Goal: Find specific page/section: Find specific page/section

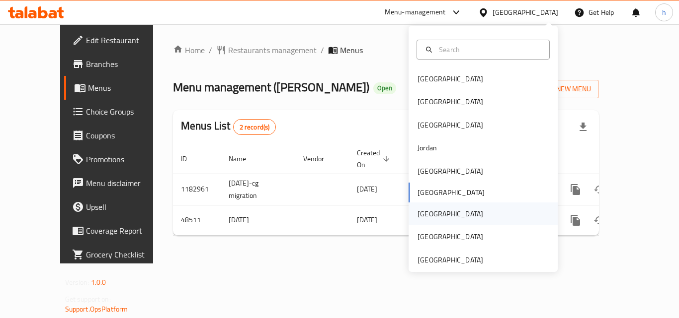
click at [421, 210] on div "Qatar" at bounding box center [450, 214] width 66 height 11
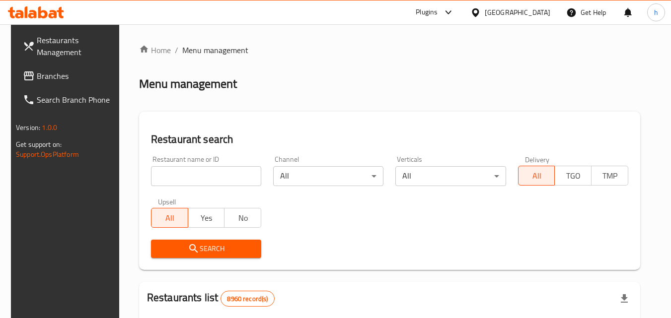
click at [65, 77] on span "Branches" at bounding box center [76, 76] width 78 height 12
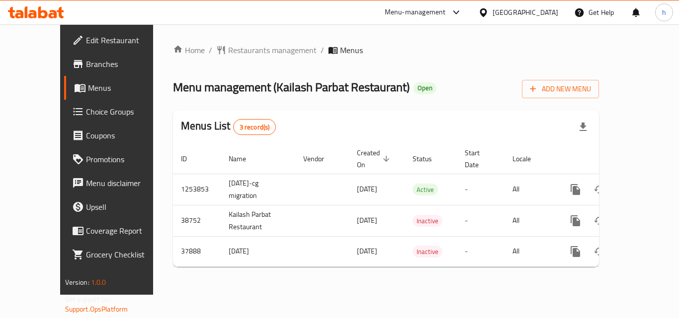
click at [546, 7] on div "[GEOGRAPHIC_DATA]" at bounding box center [525, 12] width 66 height 11
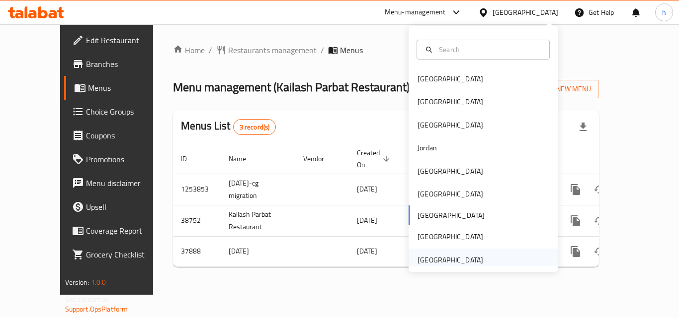
click at [457, 257] on div "[GEOGRAPHIC_DATA]" at bounding box center [450, 260] width 66 height 11
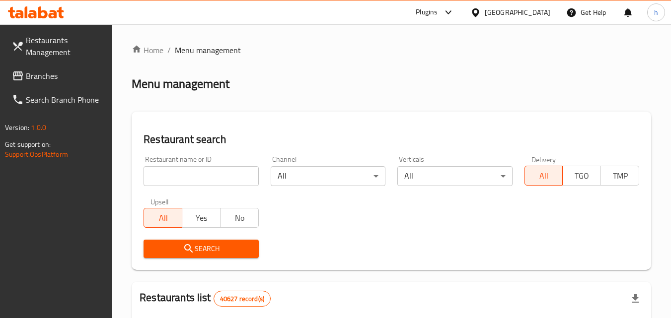
click at [77, 73] on span "Branches" at bounding box center [65, 76] width 78 height 12
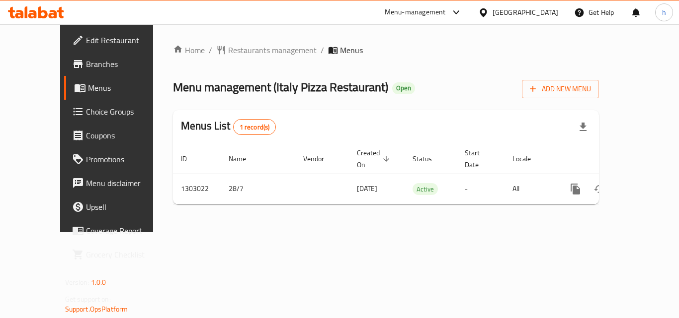
click at [523, 16] on div "[GEOGRAPHIC_DATA]" at bounding box center [525, 12] width 66 height 11
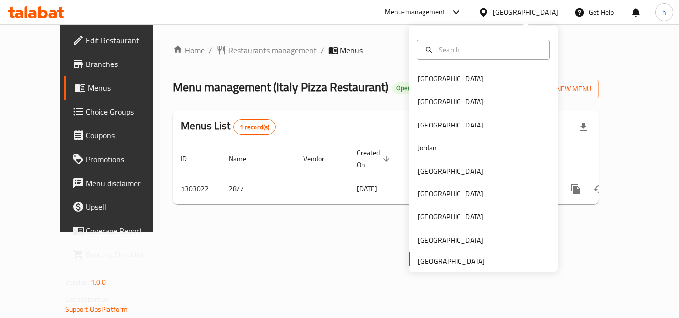
click at [230, 49] on span "Restaurants management" at bounding box center [272, 50] width 88 height 12
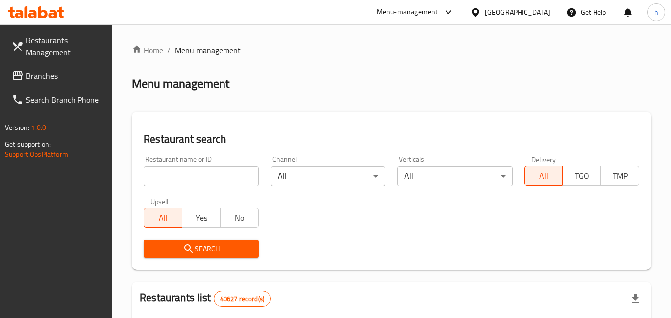
click at [66, 73] on span "Branches" at bounding box center [65, 76] width 78 height 12
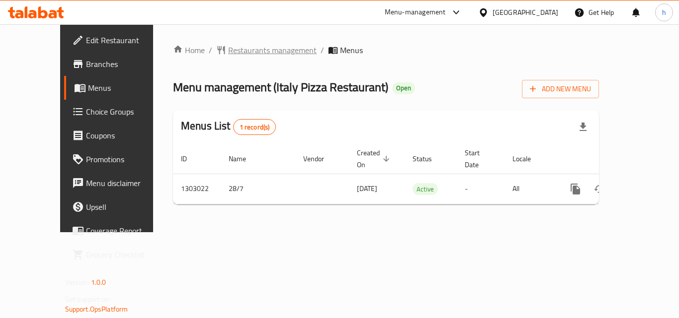
click at [228, 53] on span "Restaurants management" at bounding box center [272, 50] width 88 height 12
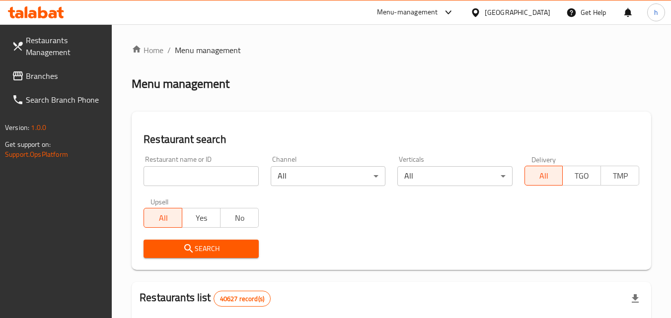
click at [67, 72] on span "Branches" at bounding box center [65, 76] width 78 height 12
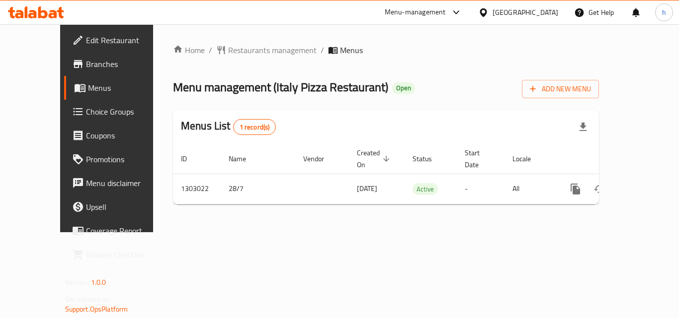
click at [335, 90] on div "Menu management ( [GEOGRAPHIC_DATA] Pizza Restaurant ) Open Add New Menu" at bounding box center [386, 87] width 426 height 22
